Goal: Task Accomplishment & Management: Complete application form

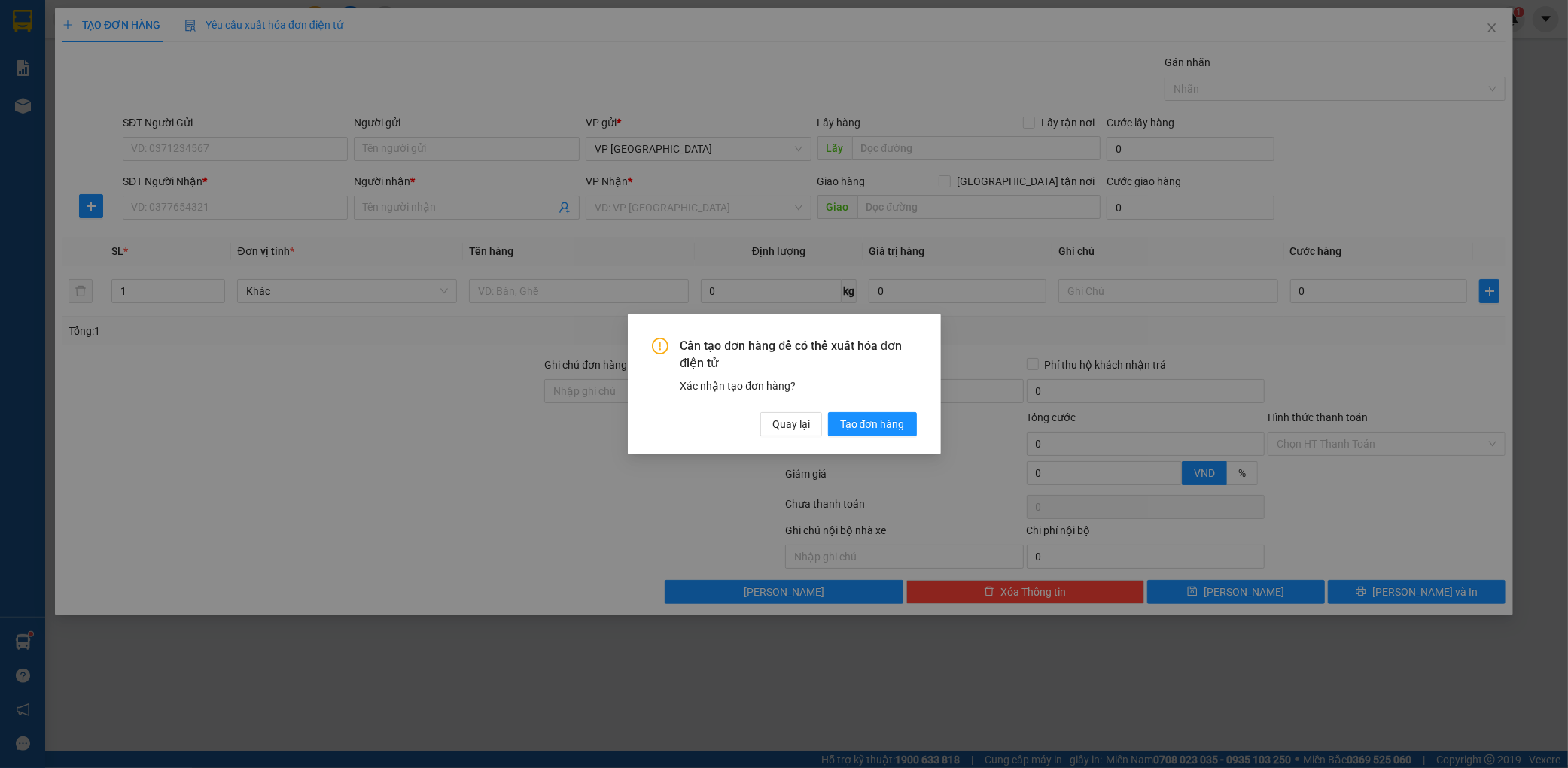
click at [886, 438] on div "Cần tạo đơn hàng để có thể xuất hóa đơn điện tử Xác nhận tạo đơn hàng? Quay lại…" at bounding box center [784, 384] width 313 height 141
click at [883, 430] on span "Tạo đơn hàng" at bounding box center [872, 424] width 65 height 17
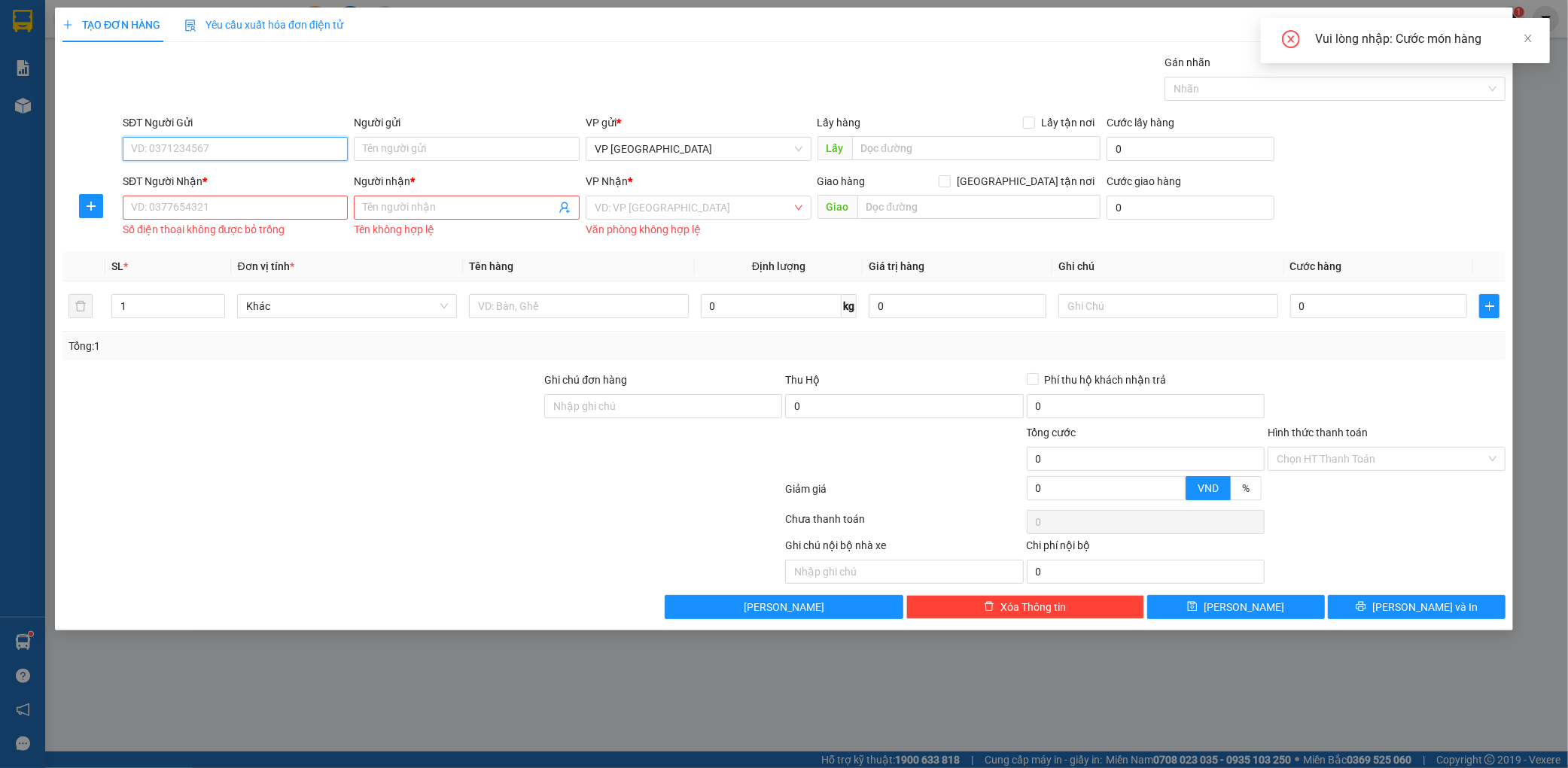
click at [222, 143] on input "SĐT Người Gửi" at bounding box center [235, 149] width 226 height 24
click at [179, 155] on input "098339956" at bounding box center [235, 149] width 226 height 24
click at [174, 155] on input "098339956" at bounding box center [235, 149] width 226 height 24
click at [173, 147] on input "098339956" at bounding box center [235, 149] width 226 height 24
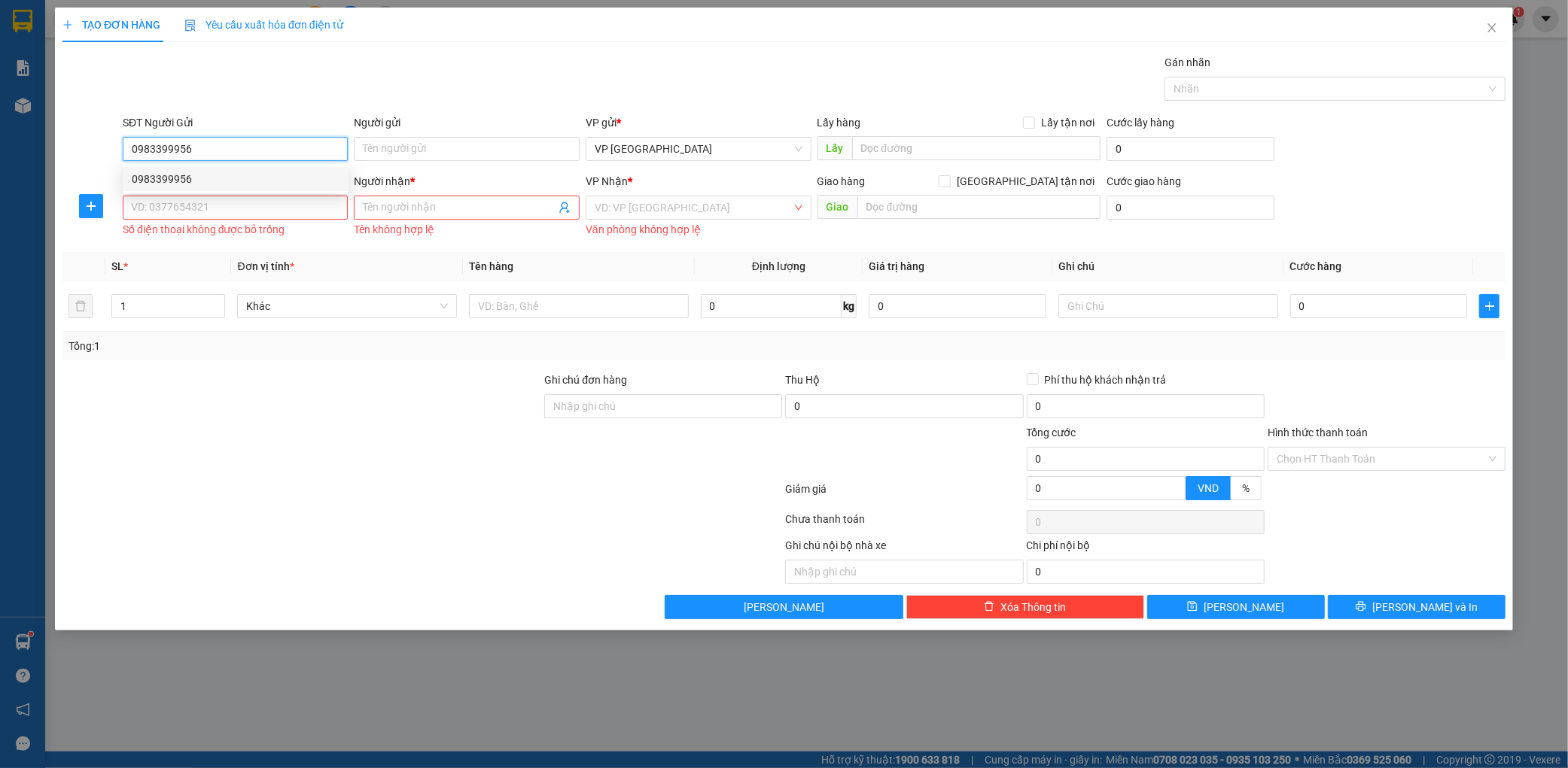
type input "0983399956"
click at [208, 201] on input "SĐT Người Nhận *" at bounding box center [235, 208] width 226 height 24
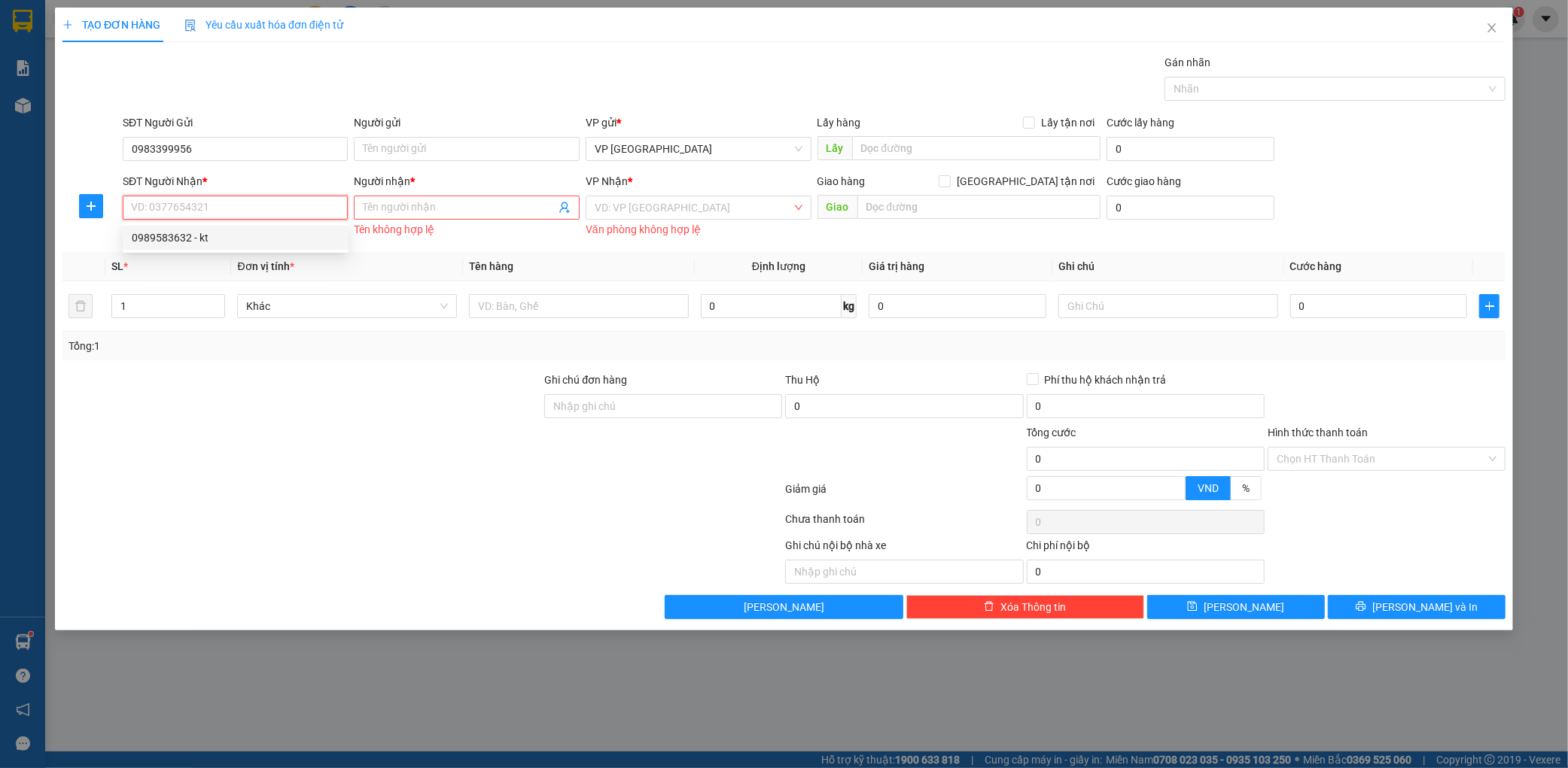
click at [224, 230] on div "0989583632 - kt" at bounding box center [235, 238] width 208 height 17
type input "0989583632"
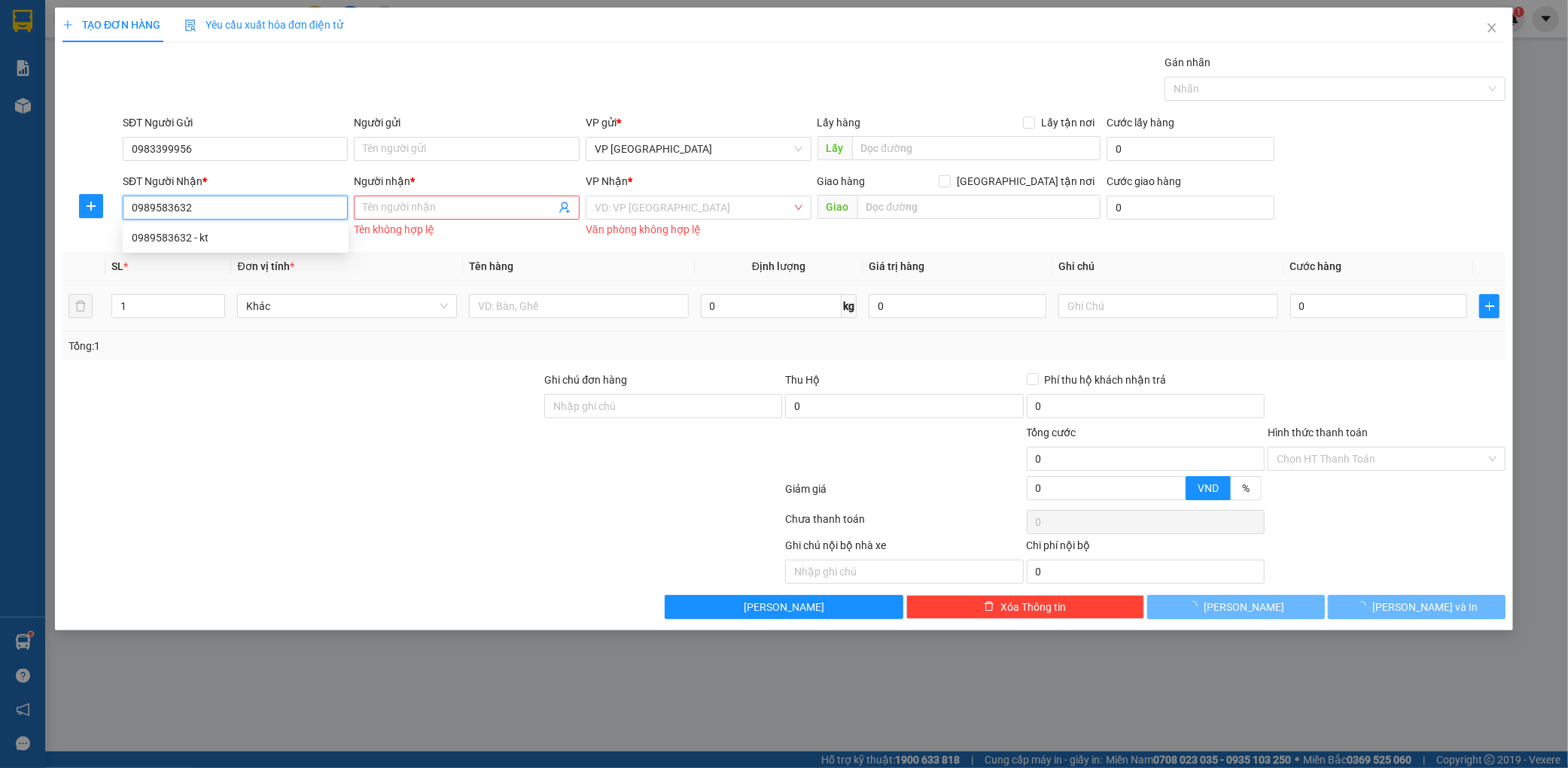
type input "kt"
type input "bưu điện"
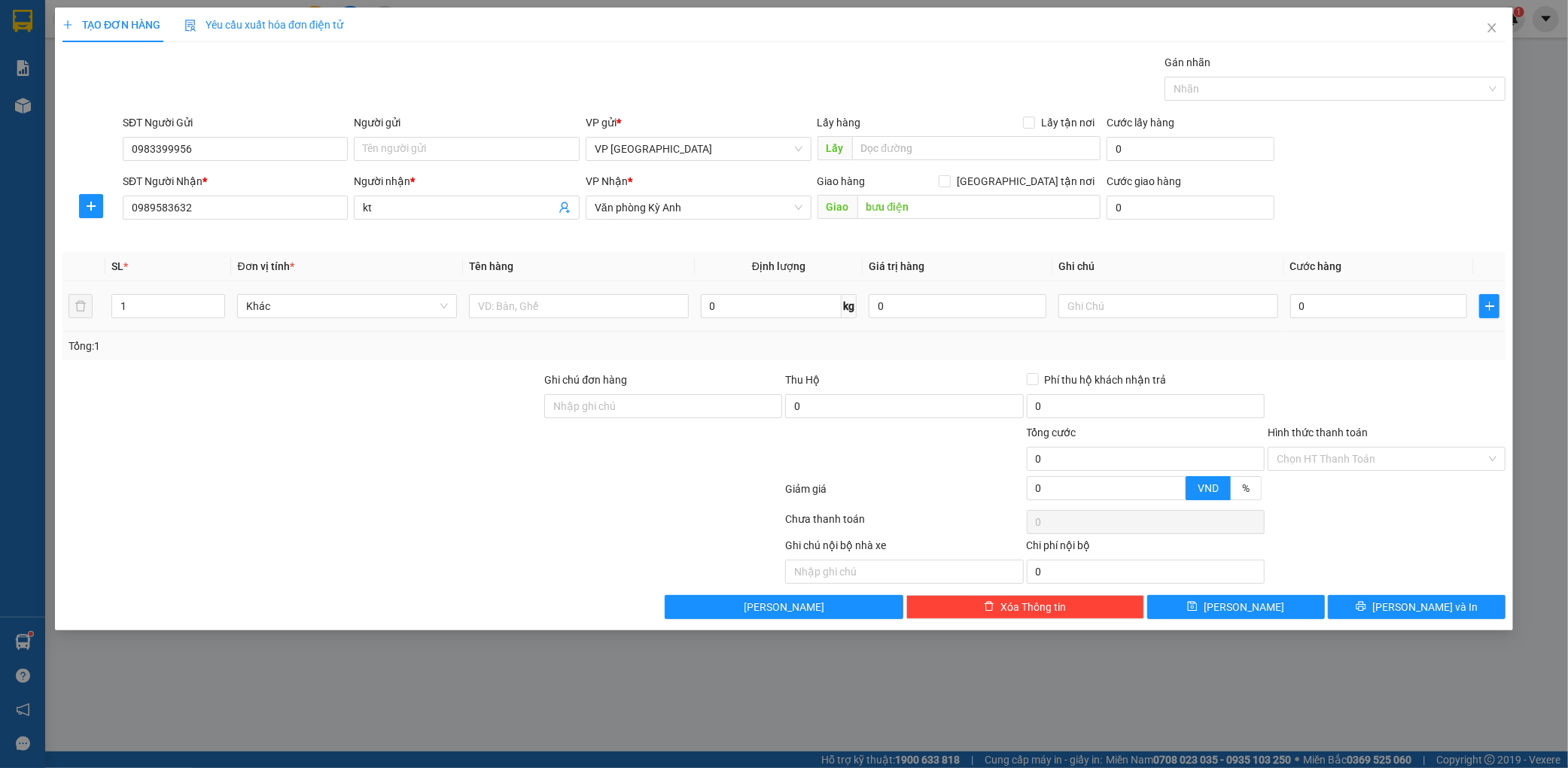
click at [538, 320] on div "SL * Đơn vị tính * Tên hàng Định lượng Giá trị hàng Ghi chú Cước hàng 1 Khác 0 …" at bounding box center [784, 306] width 1443 height 108
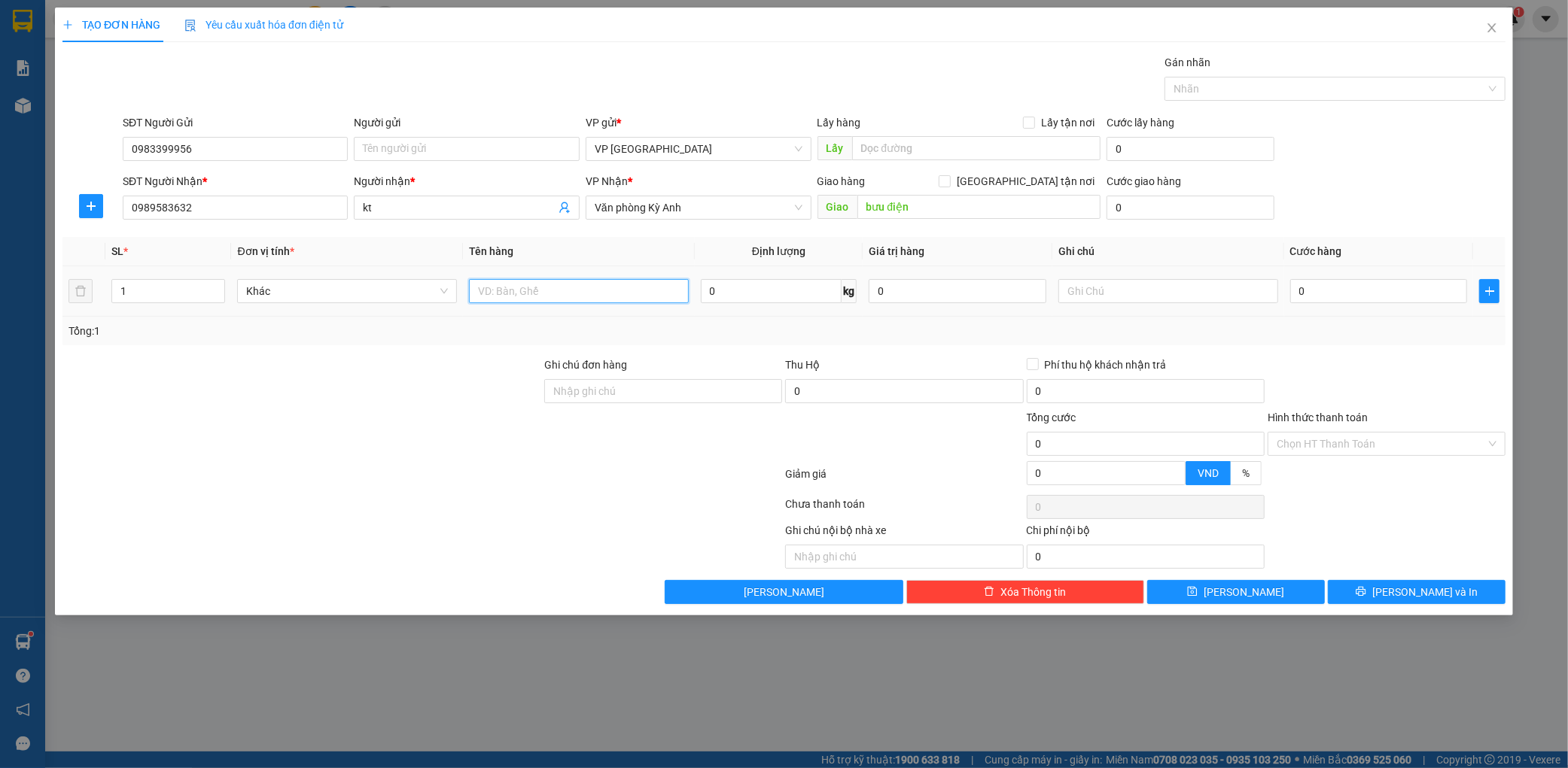
click at [558, 298] on input "text" at bounding box center [579, 291] width 220 height 24
type input "1 xốp"
drag, startPoint x: 1359, startPoint y: 446, endPoint x: 1363, endPoint y: 439, distance: 8.1
click at [1359, 445] on input "Hình thức thanh toán" at bounding box center [1381, 443] width 209 height 22
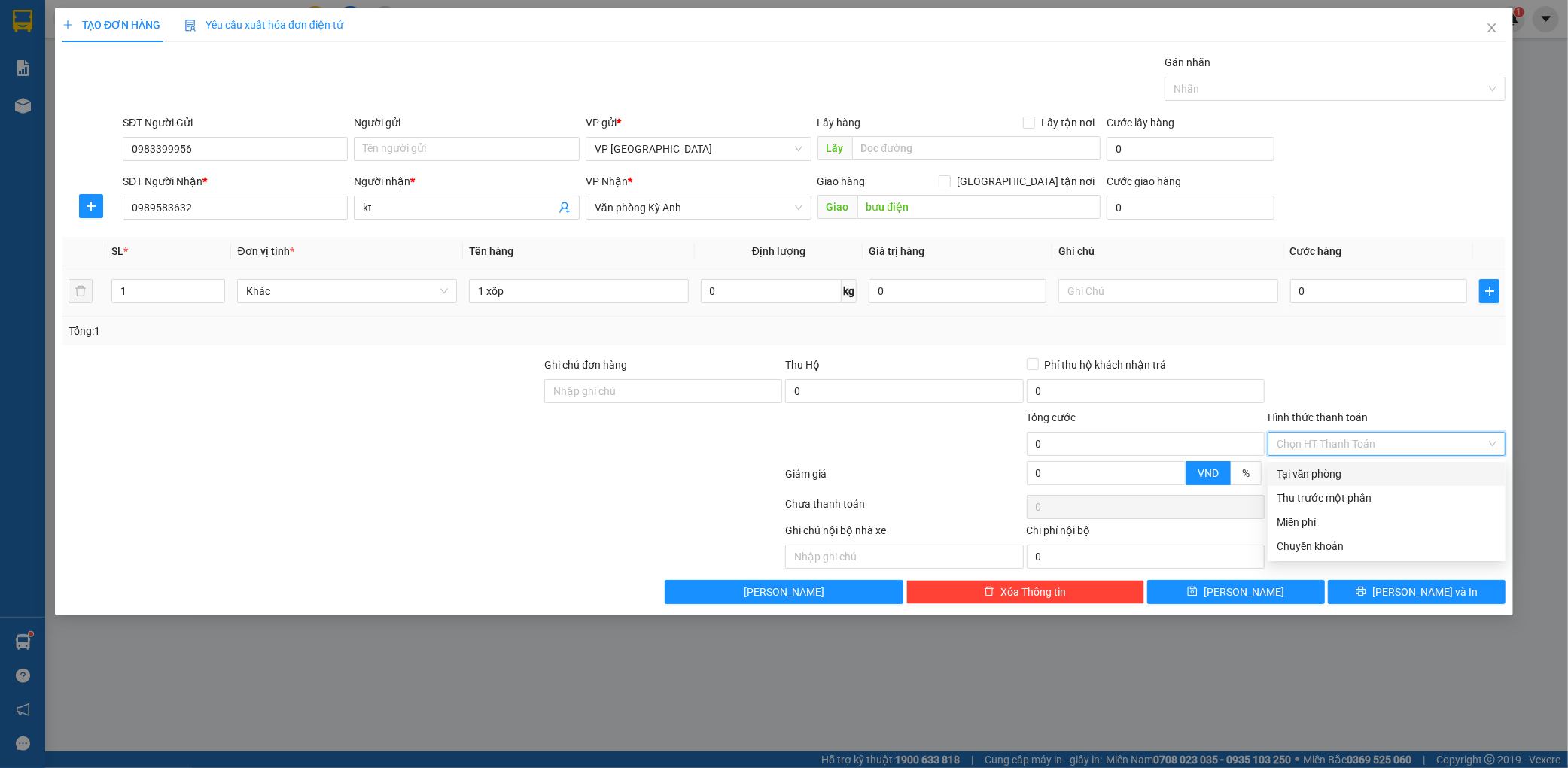
click at [1355, 309] on td "0" at bounding box center [1379, 291] width 189 height 50
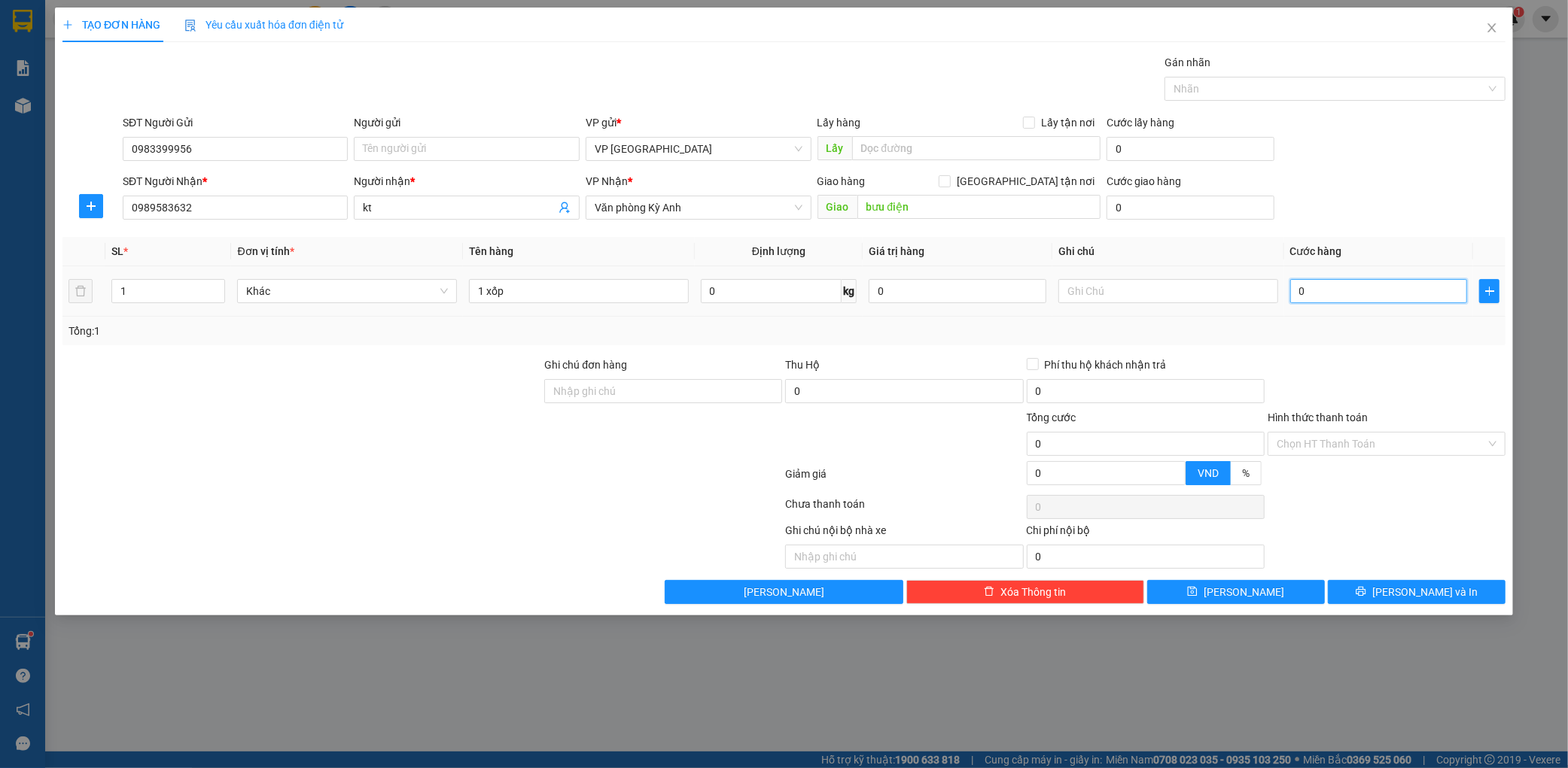
click at [1360, 301] on input "0" at bounding box center [1379, 291] width 178 height 24
type input "001"
type input "1"
type input "0.012"
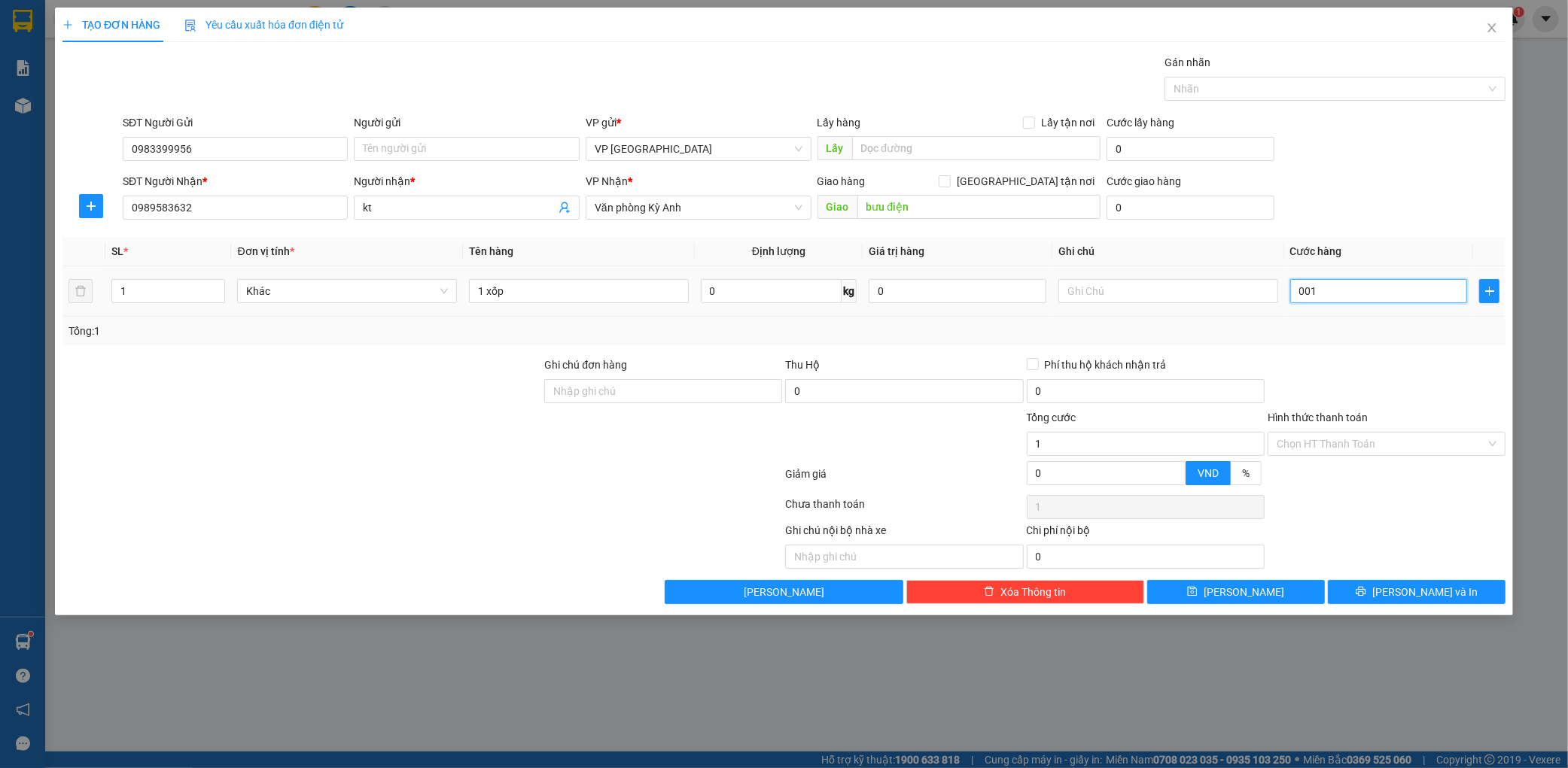
type input "12"
type input "00.120"
type input "120"
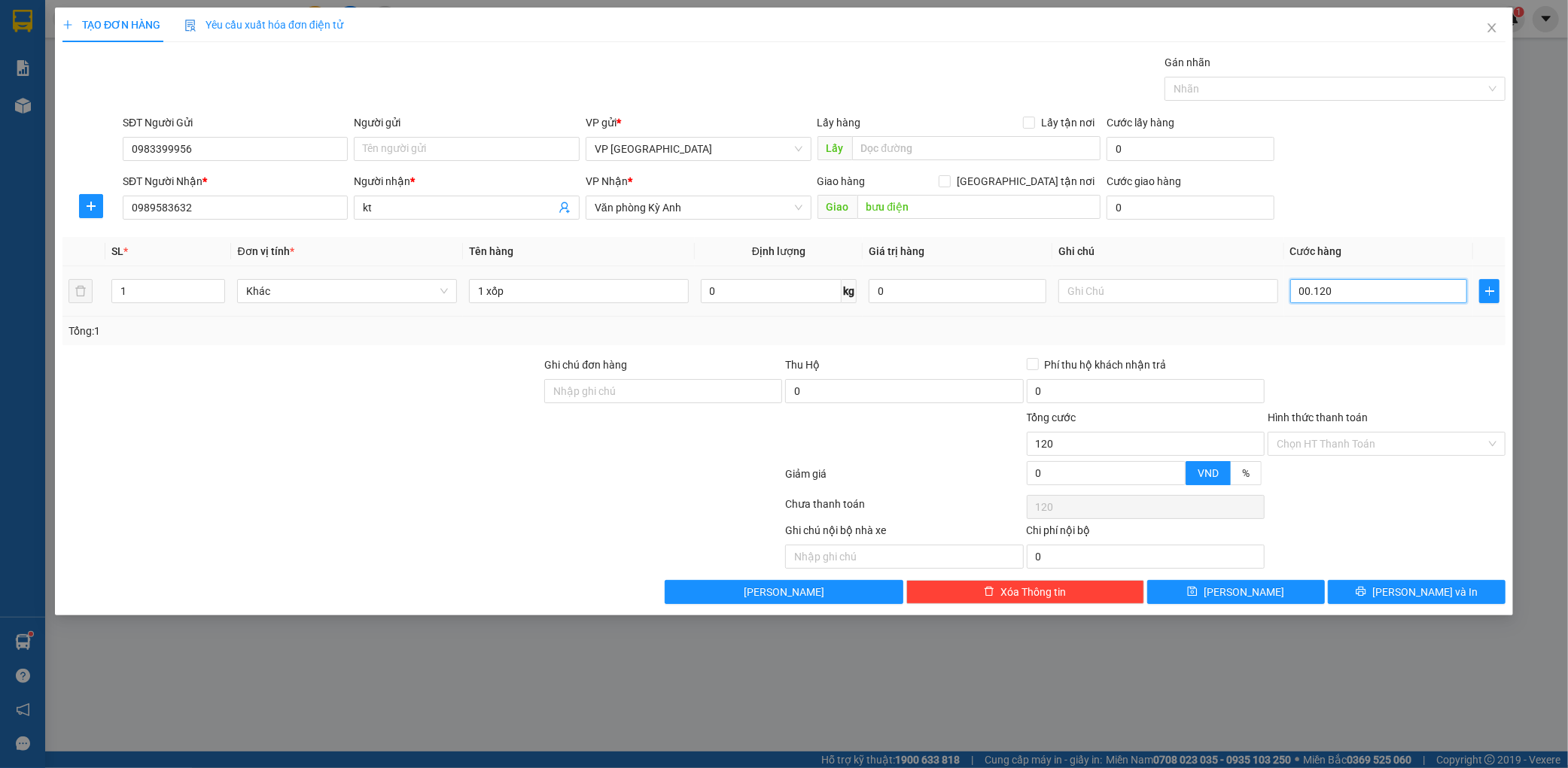
type input "00.001.200"
type input "1.200"
type input "000.012.000"
type input "12.000"
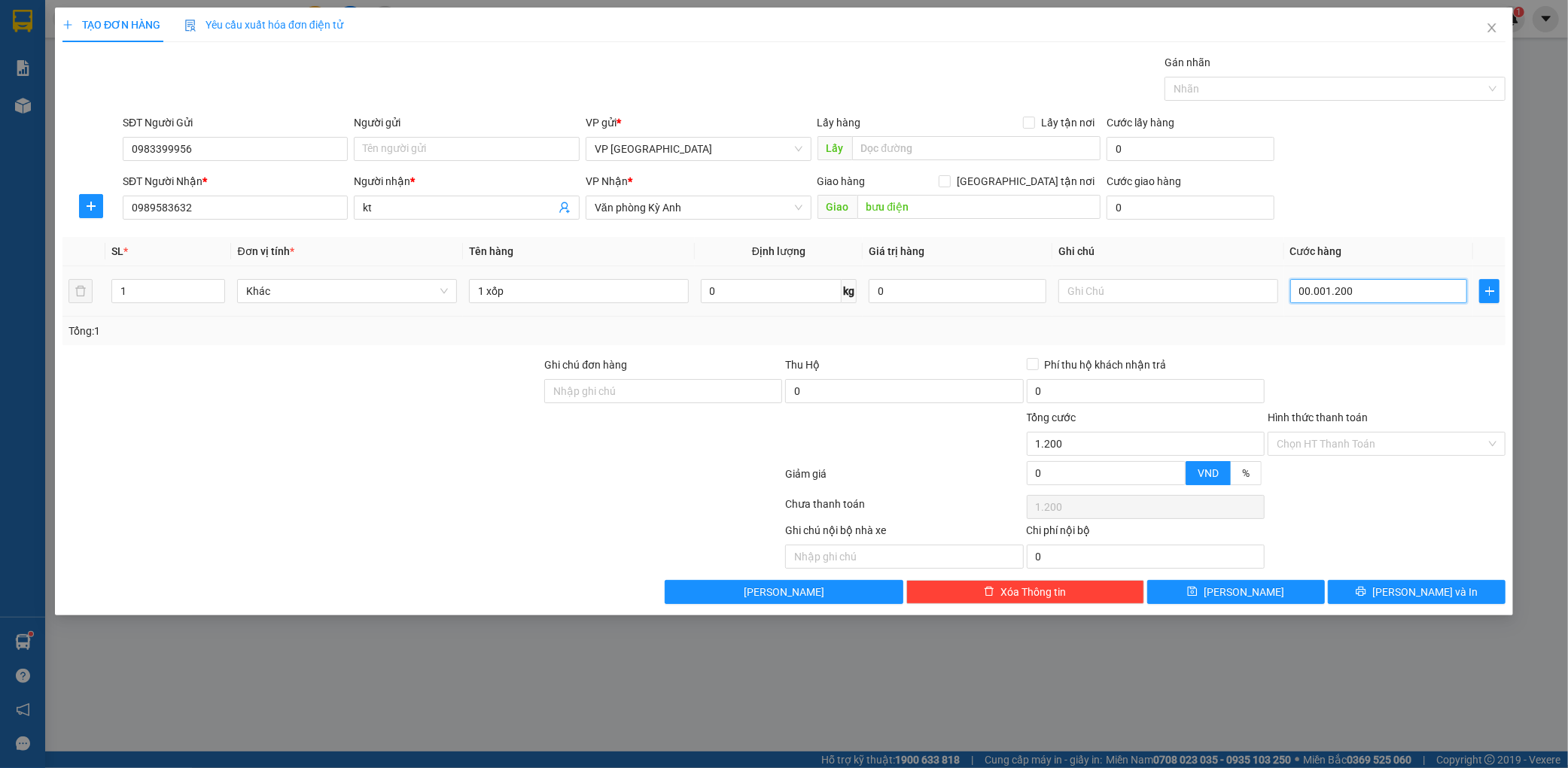
type input "12.000"
type input "00.001.220.000"
type input "1.220.000"
type input "00.001.222.000"
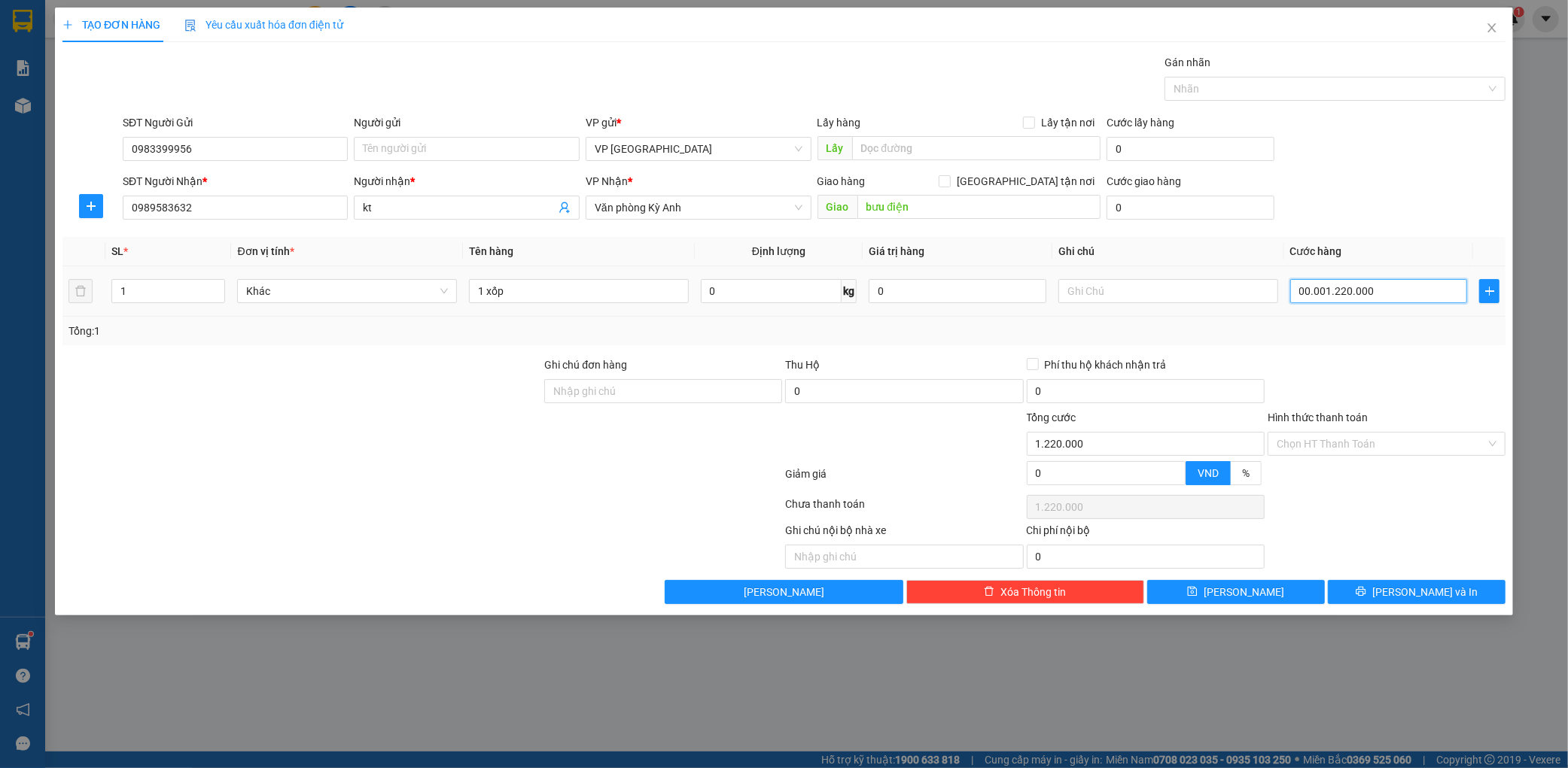
type input "1.222.000"
type input "00.001.222.002"
type input "1.222.002"
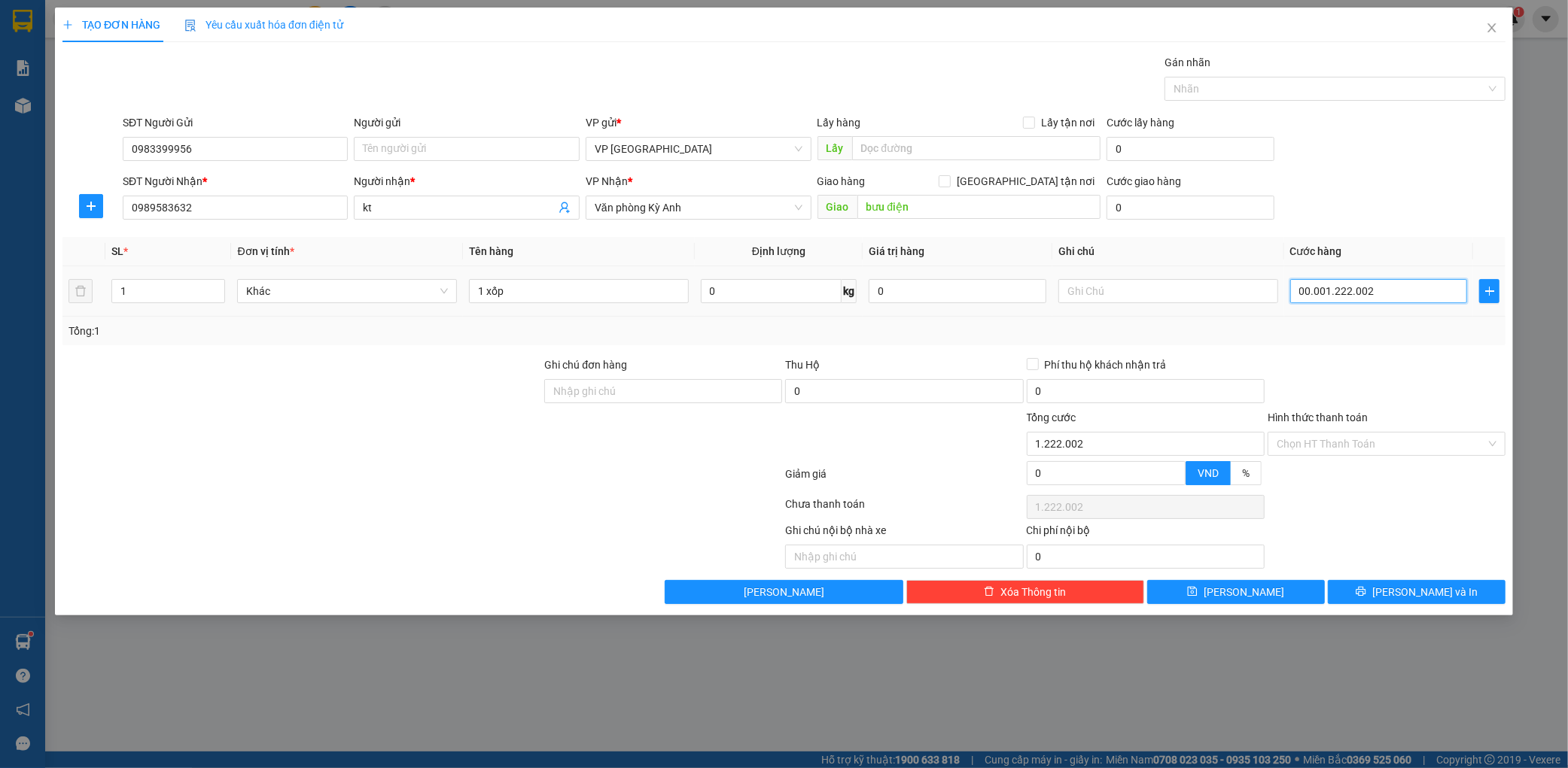
type input "0.000.122.200"
type input "122.200"
type input "00.001.222"
type input "1.222"
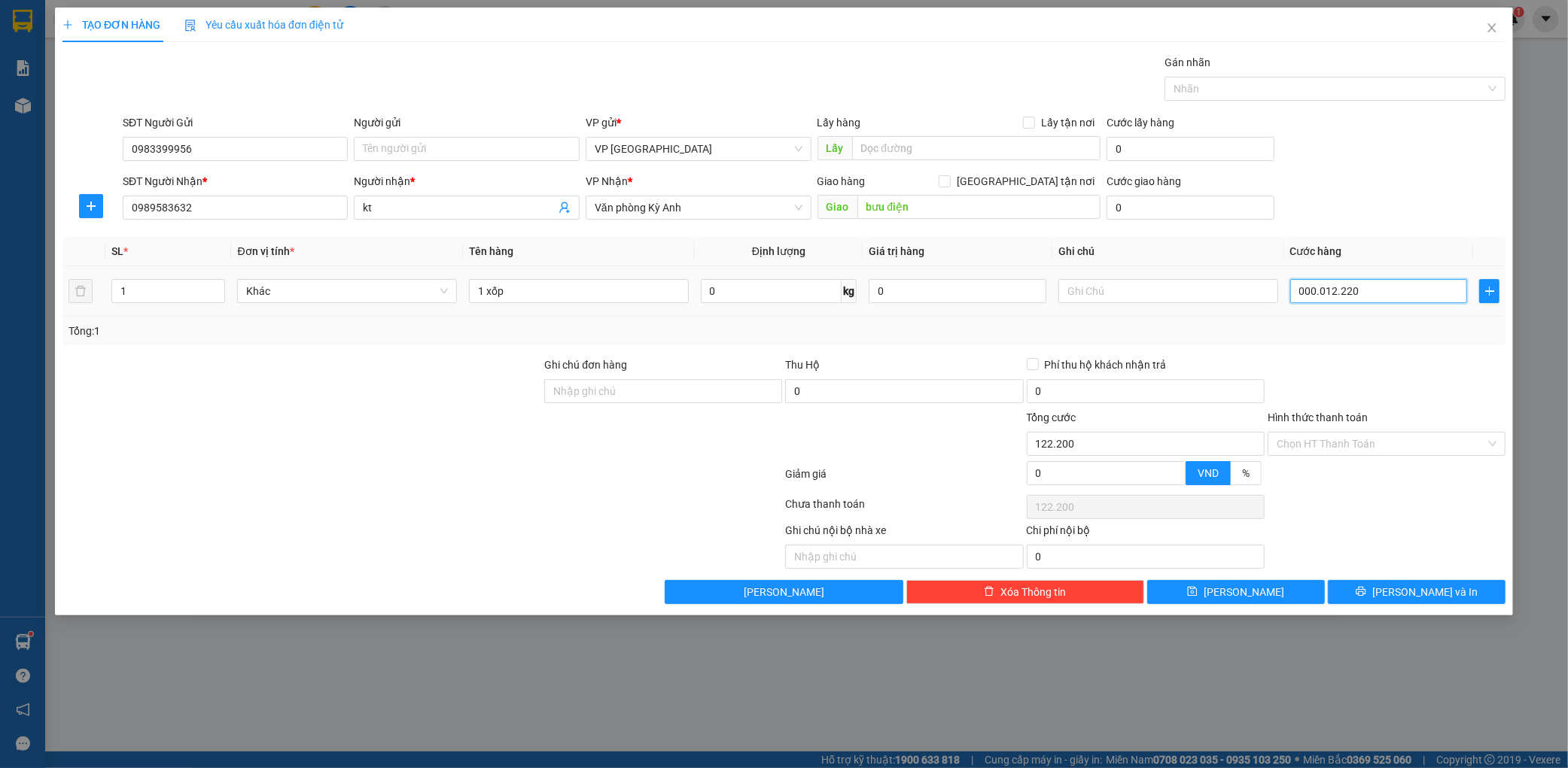
type input "1.222"
type input "0.000.122"
type input "122"
type input "00.001"
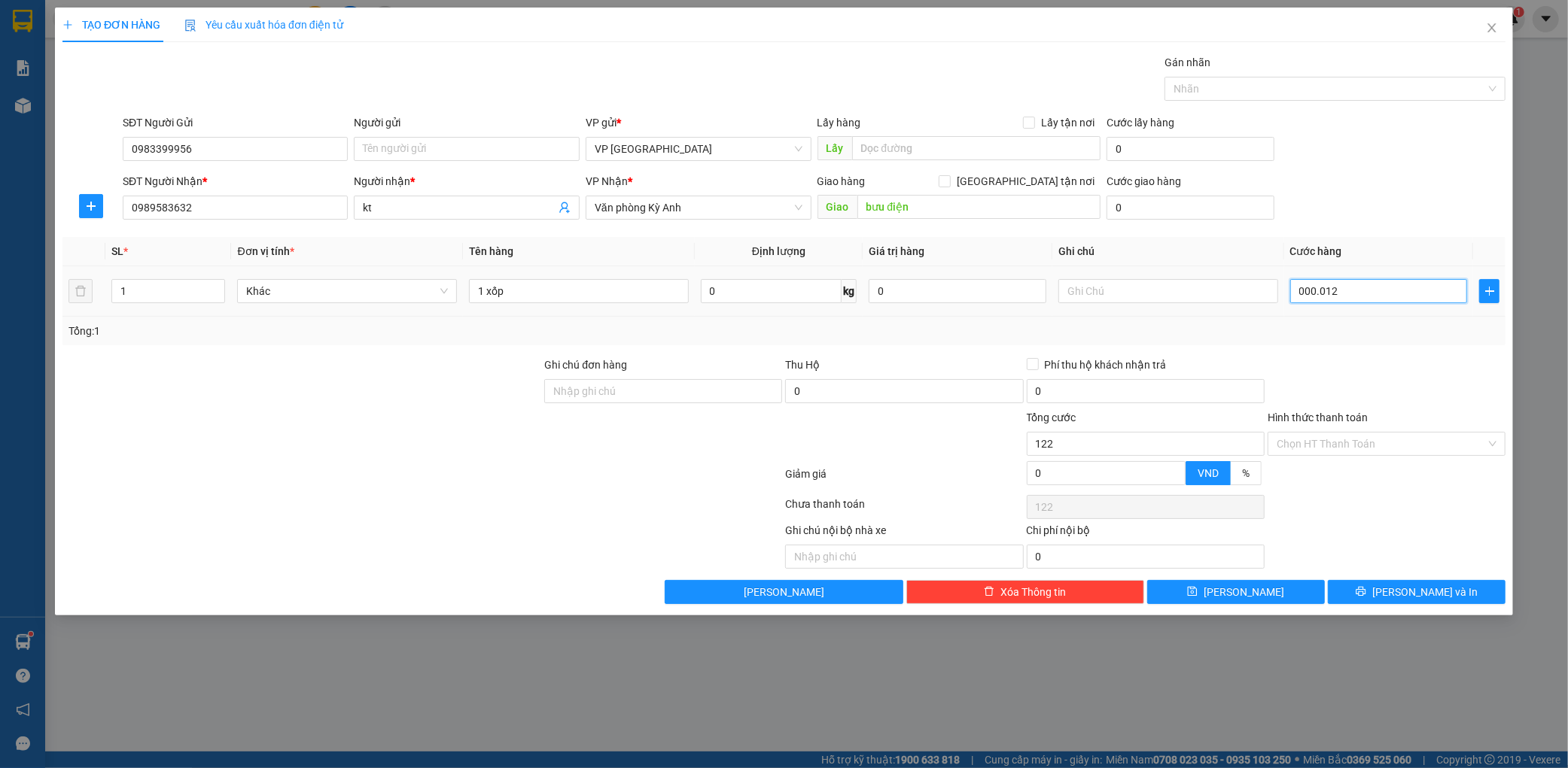
type input "1"
type input "000"
type input "0"
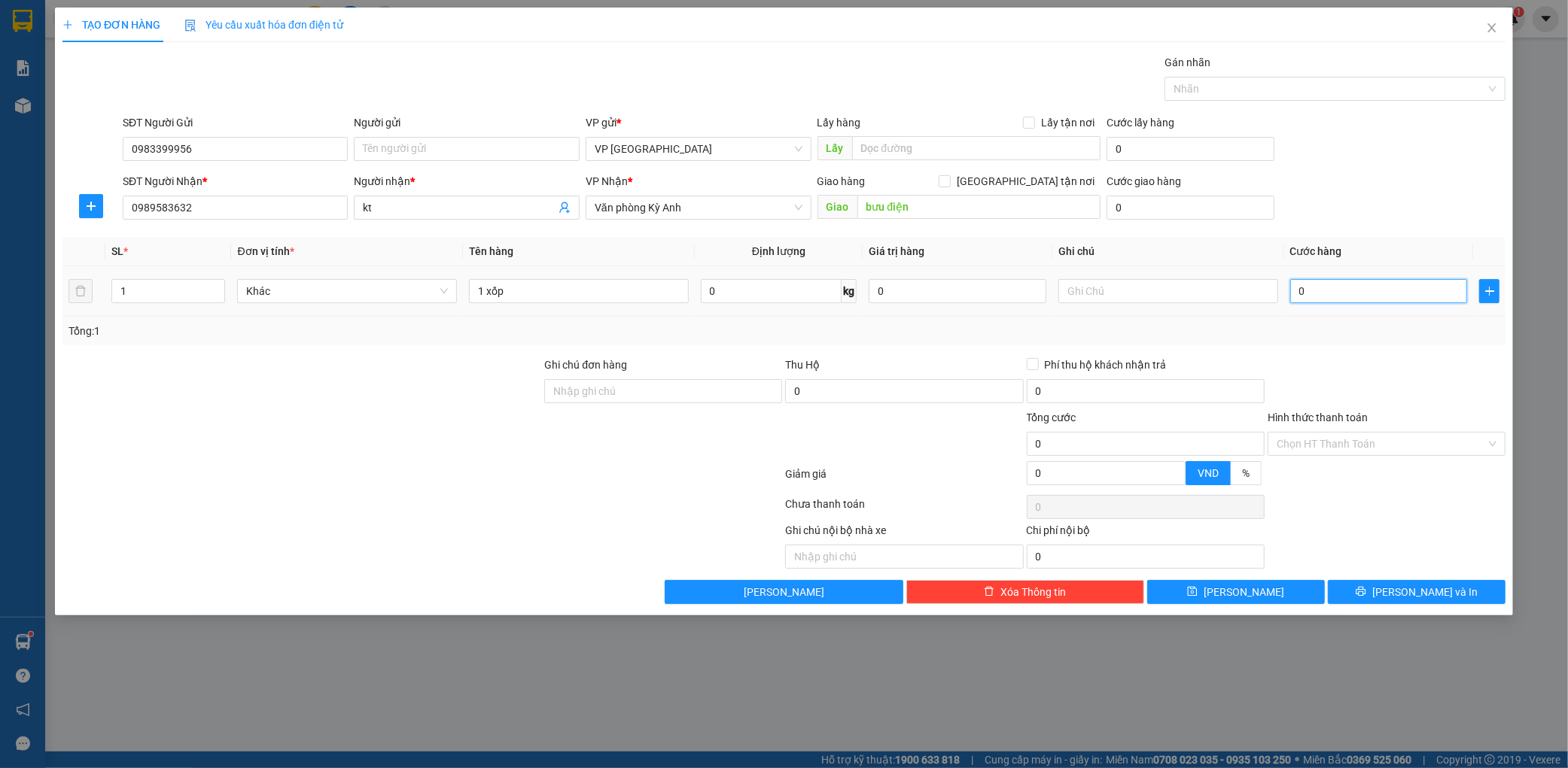
type input "001"
type input "1"
type input "0.010"
type input "10"
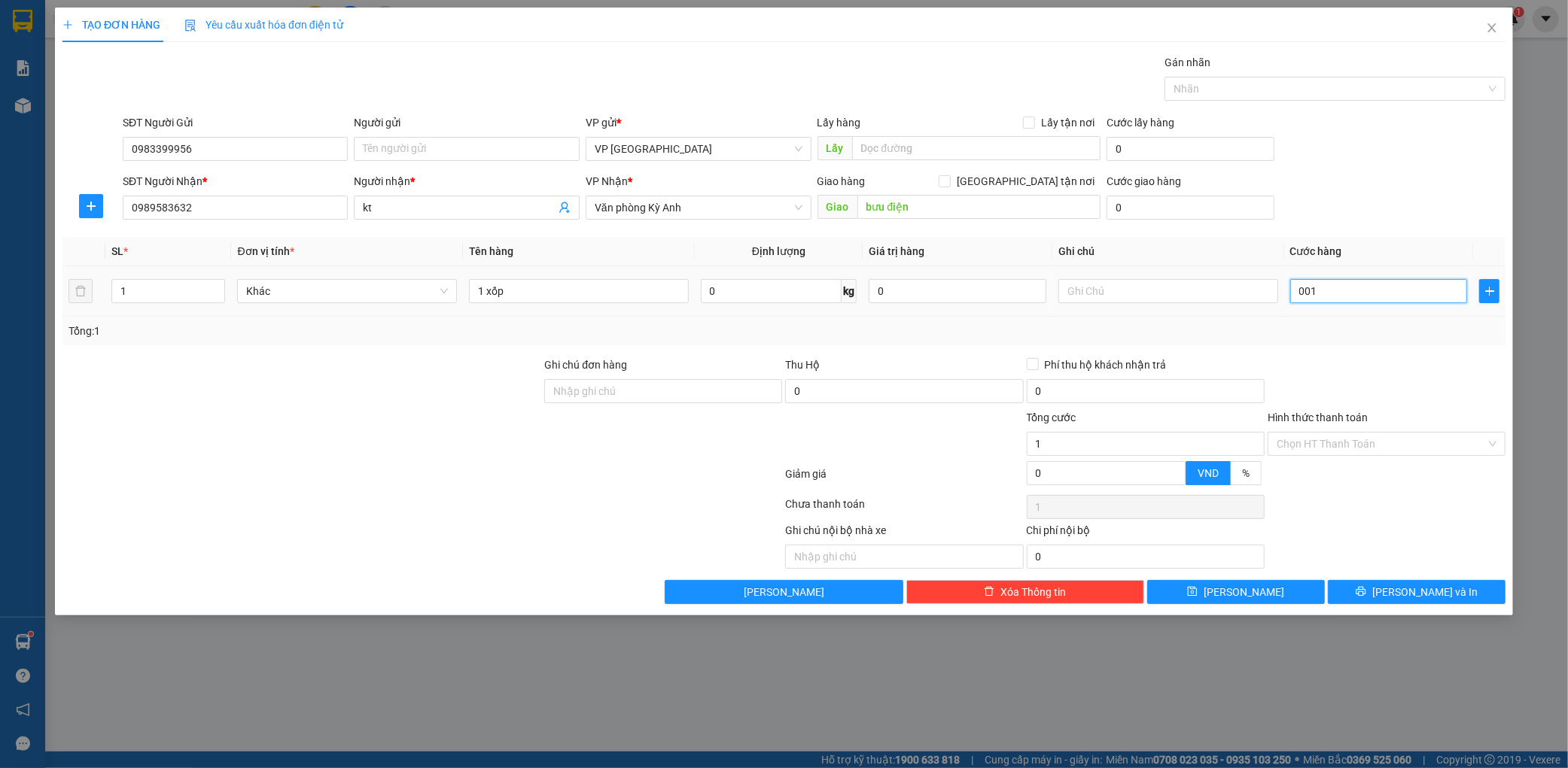
type input "10"
type input "00.100"
type input "100"
type input "0.001.000"
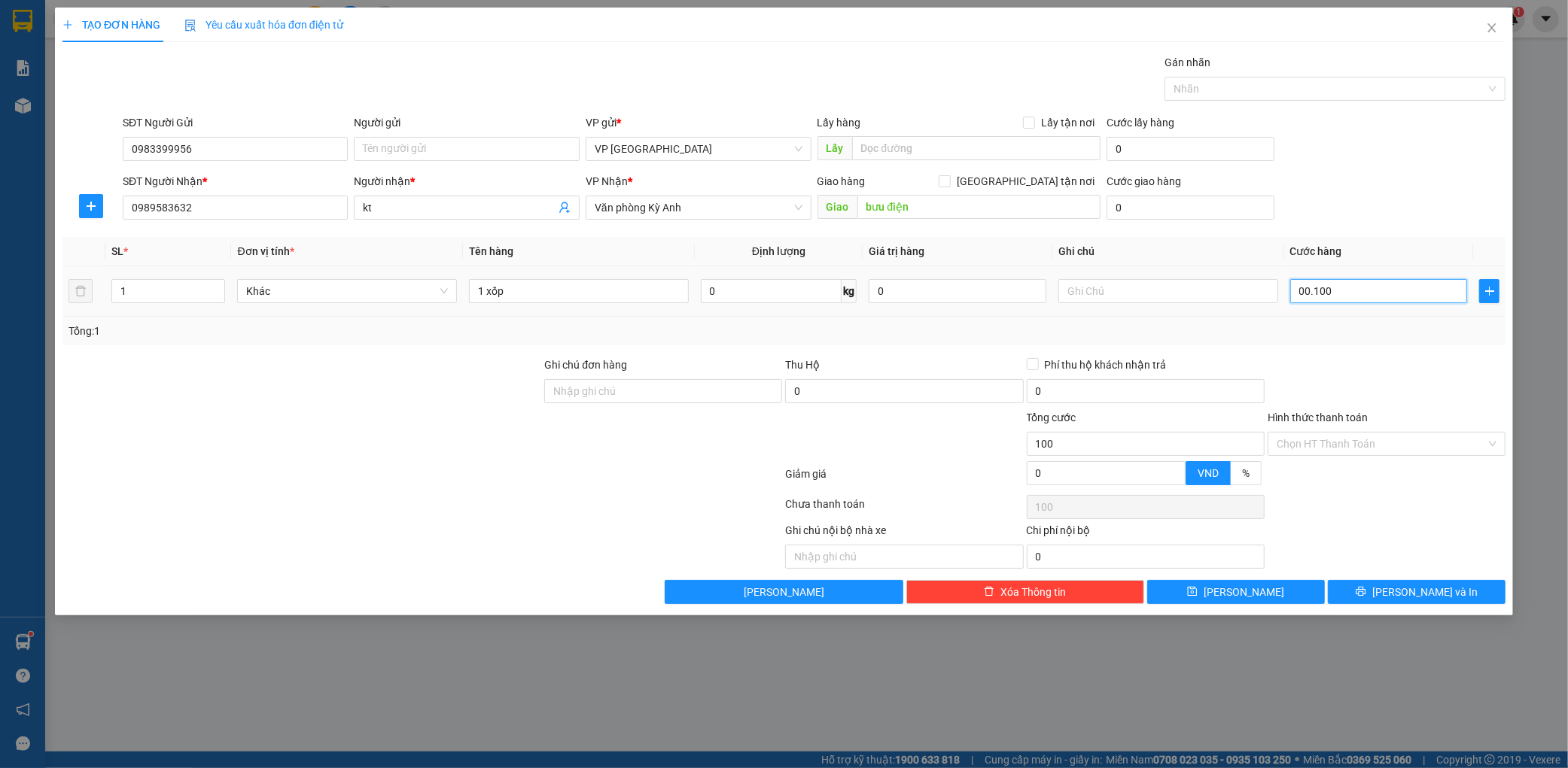
type input "1.000"
type input "000.010.000"
type input "10.000"
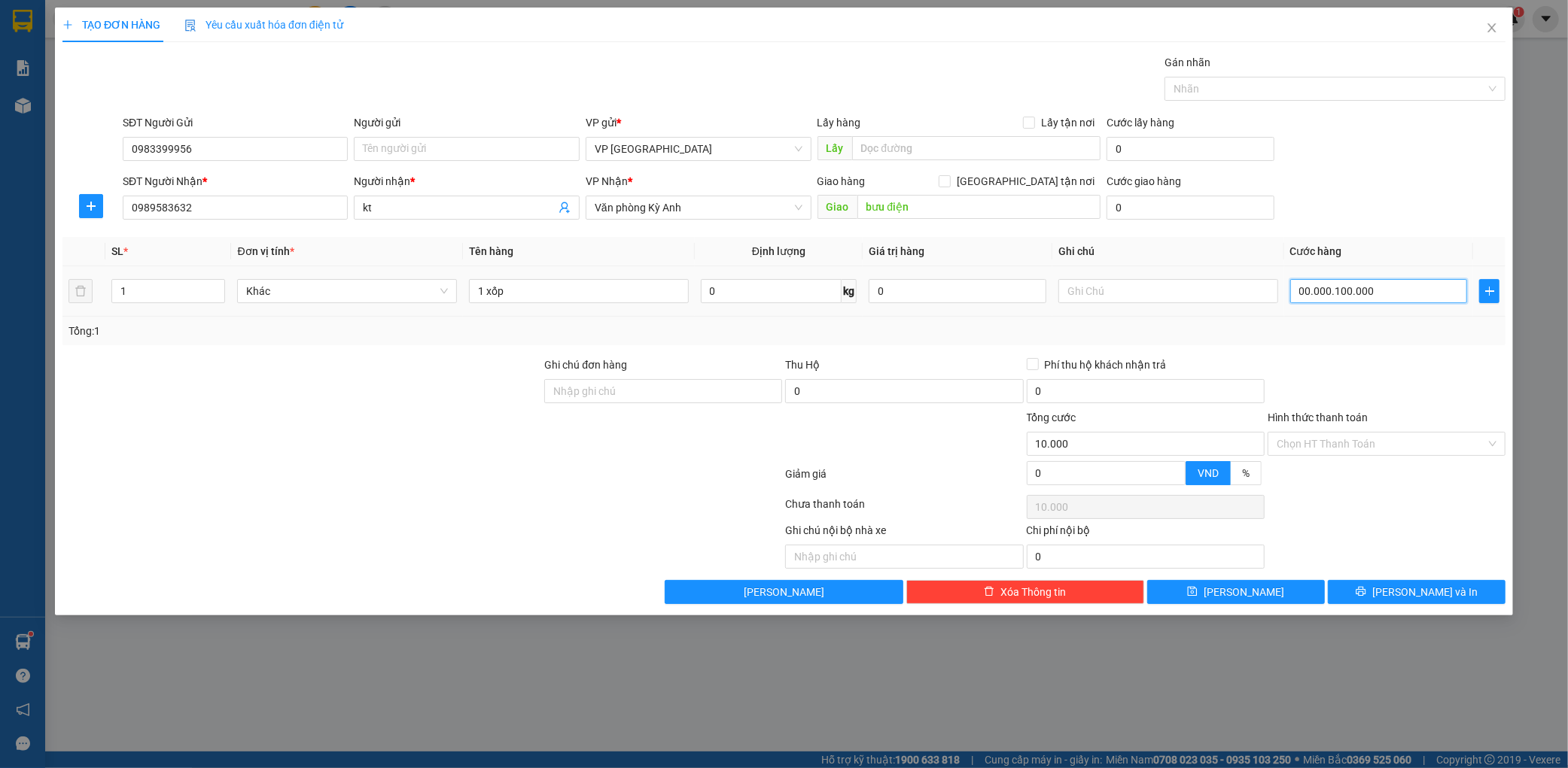
type input "000.000.100.000"
type input "100.000"
type input "0.000.001.000.000"
type input "1.000.000"
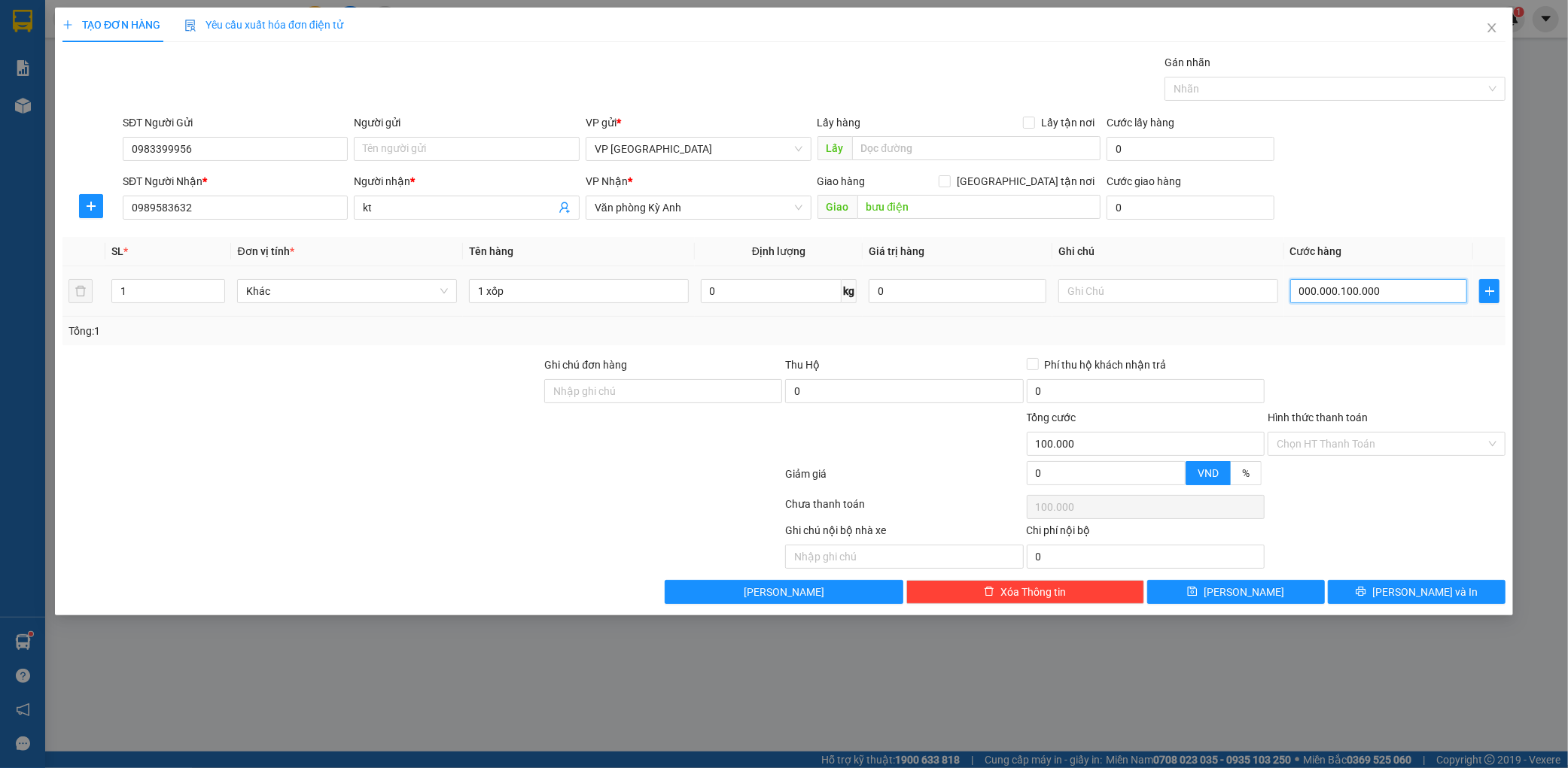
type input "1.000.000"
type input "0.000.001.000.000"
type input "1.000.000"
drag, startPoint x: 1417, startPoint y: 301, endPoint x: 1398, endPoint y: 379, distance: 80.3
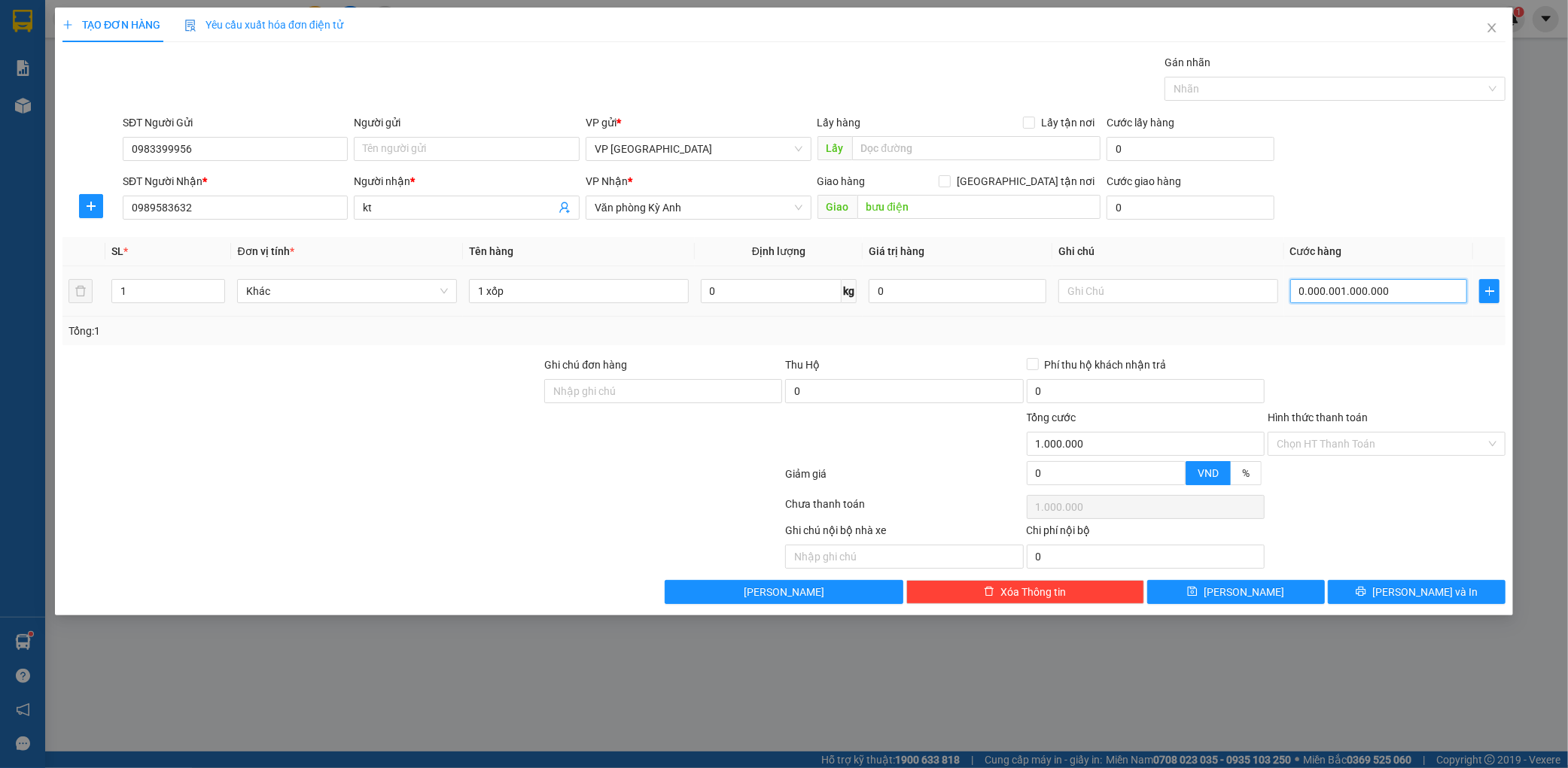
click at [1418, 302] on input "0.000.001.000.000" at bounding box center [1379, 291] width 178 height 24
type input "100.000"
click at [1383, 387] on div at bounding box center [1386, 384] width 241 height 53
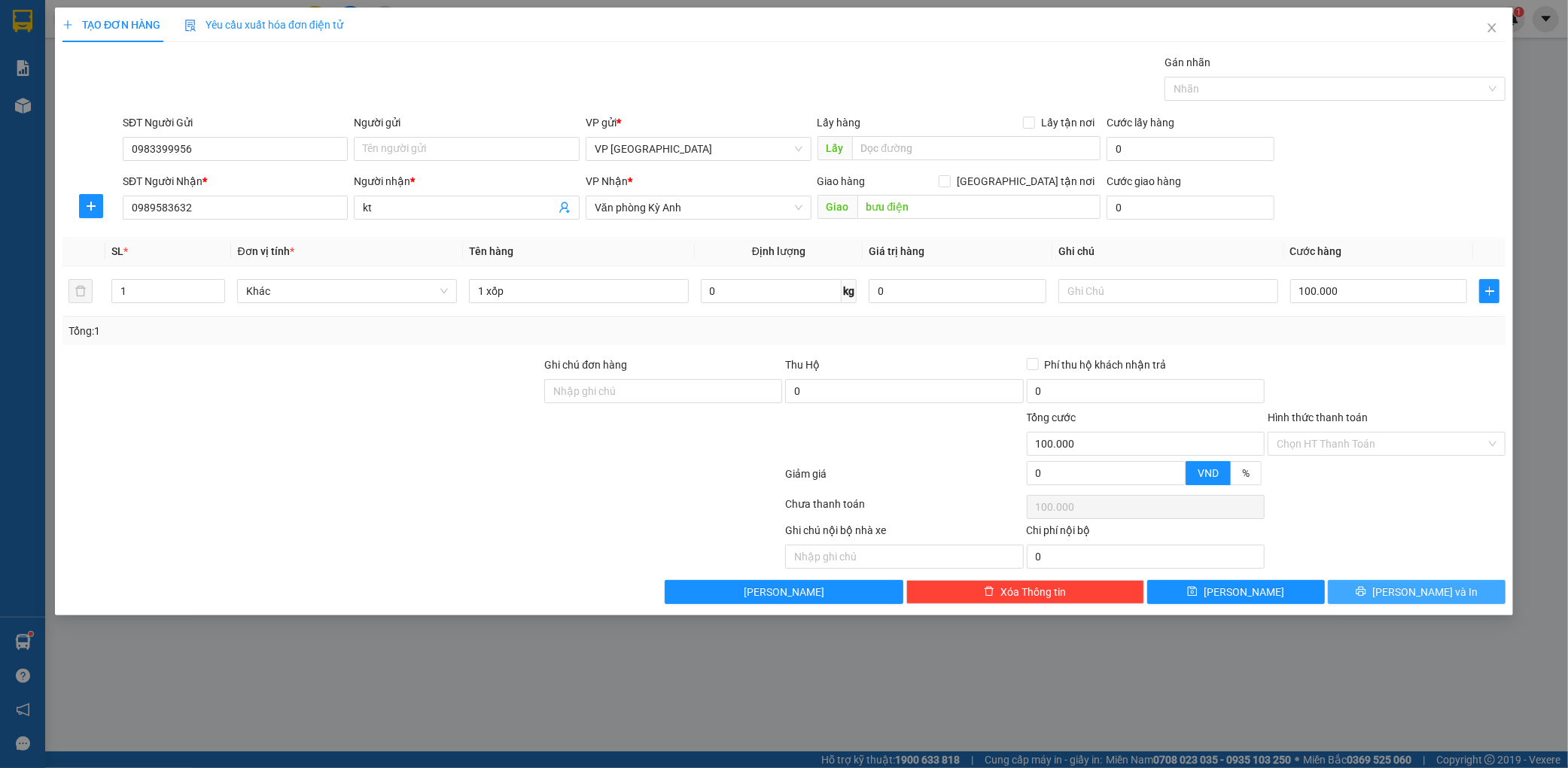
drag, startPoint x: 1413, startPoint y: 584, endPoint x: 1432, endPoint y: 589, distance: 19.6
click at [1419, 599] on button "[PERSON_NAME] và In" at bounding box center [1417, 592] width 178 height 24
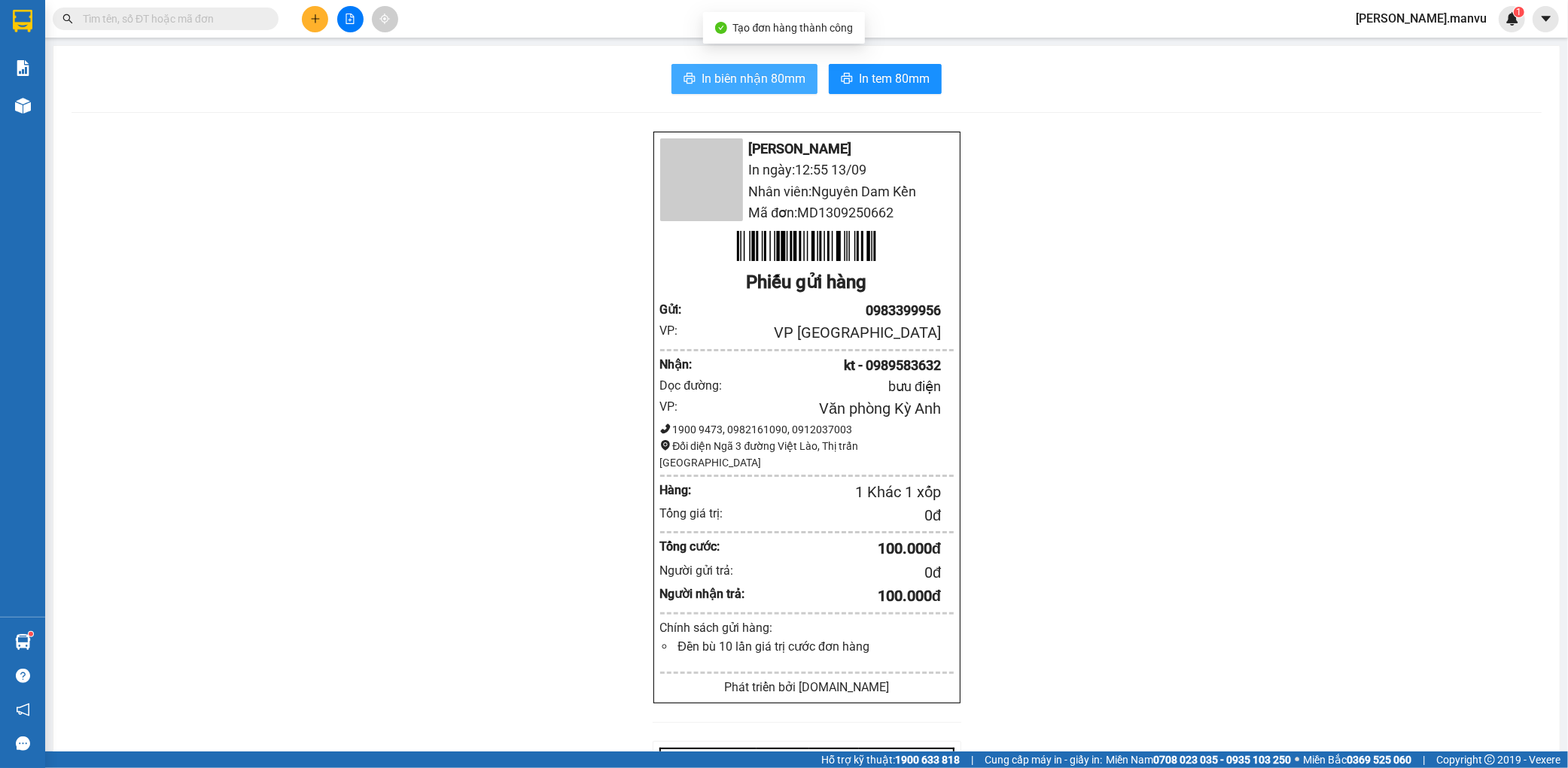
drag, startPoint x: 758, startPoint y: 58, endPoint x: 753, endPoint y: 66, distance: 9.4
click at [757, 57] on div "In biên nhận 80mm In tem 80mm Mận Vũ In ngày: 12:55 [DATE] Nhân viên: Nguyên Da…" at bounding box center [807, 581] width 1507 height 1071
click at [753, 66] on button "In biên nhận 80mm" at bounding box center [744, 79] width 146 height 30
